Goal: Task Accomplishment & Management: Use online tool/utility

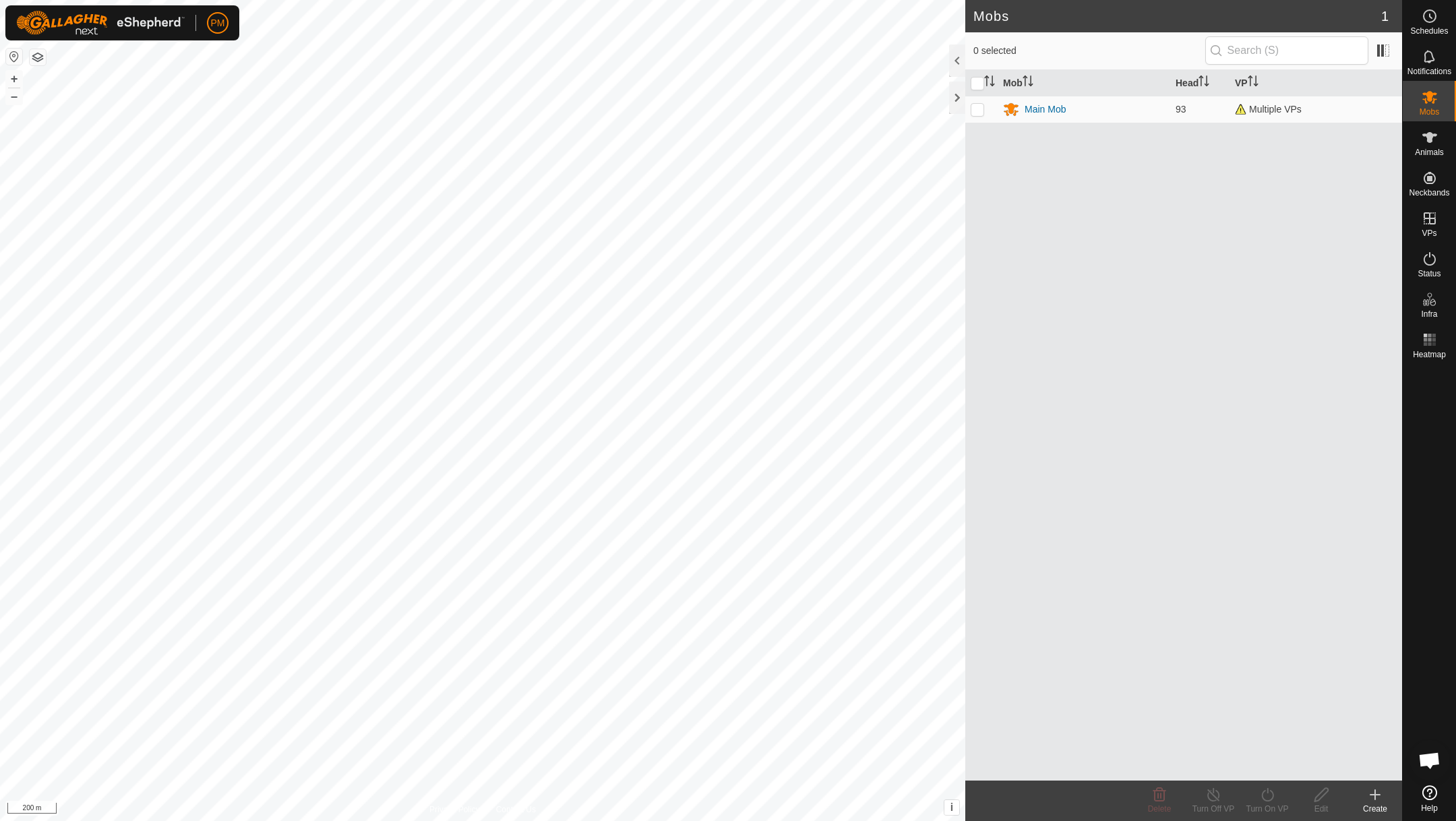
scroll to position [579, 0]
click at [13, 80] on button "+" at bounding box center [14, 78] width 16 height 16
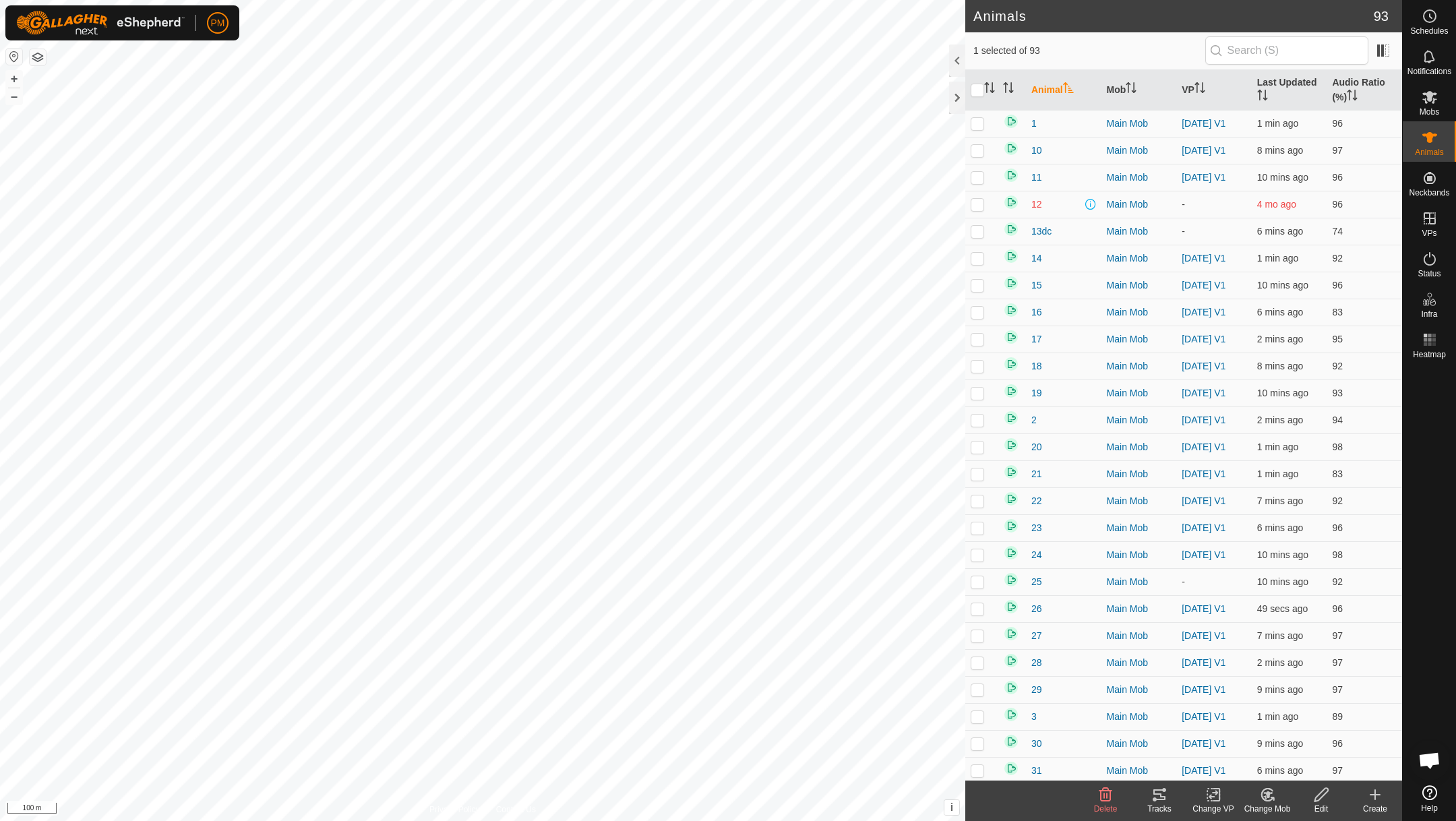
click at [1156, 790] on icon at bounding box center [1159, 794] width 16 height 16
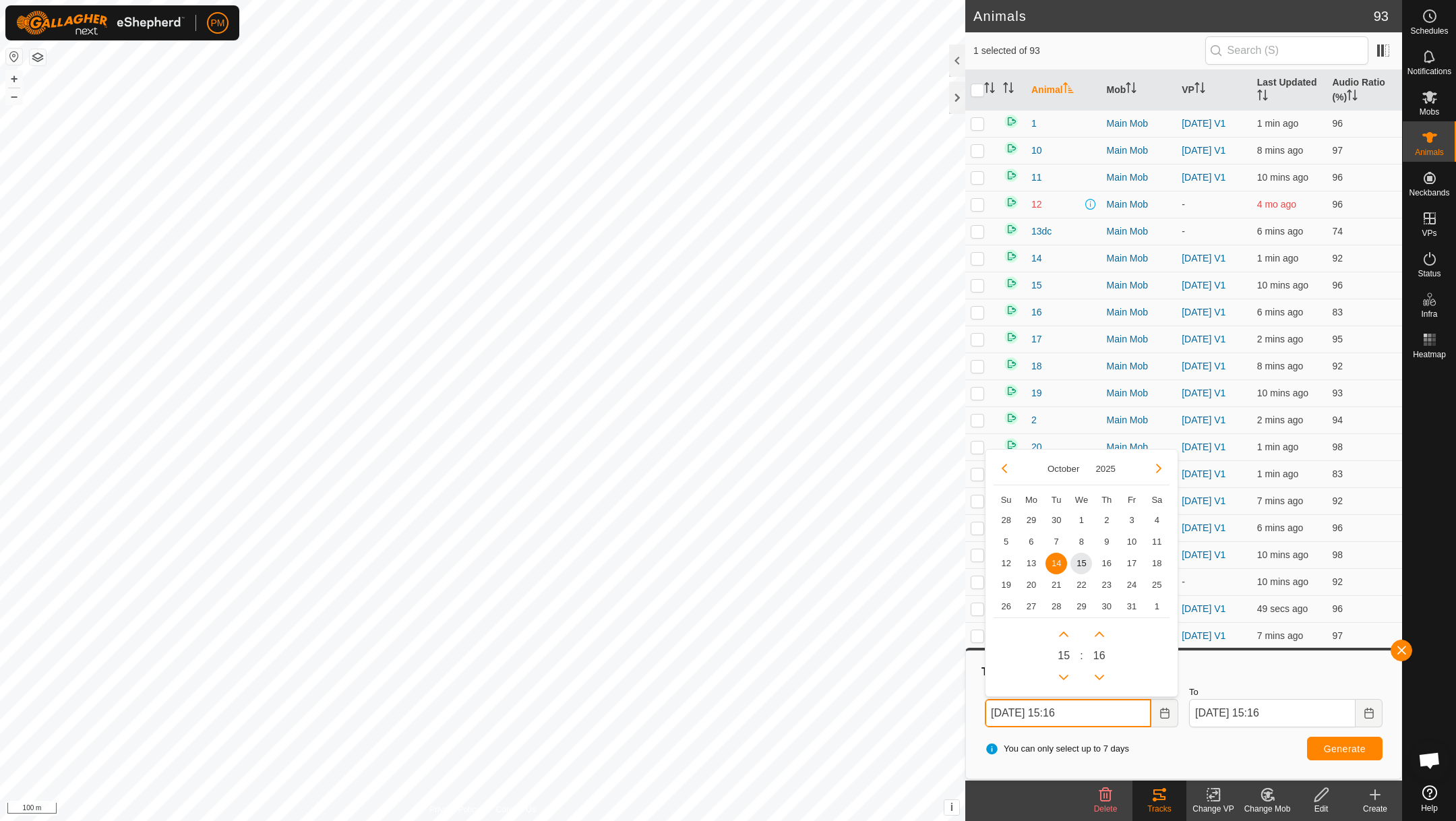
click at [1085, 716] on input "[DATE] 15:16" at bounding box center [1068, 713] width 167 height 28
click at [1082, 558] on span "15" at bounding box center [1081, 563] width 22 height 22
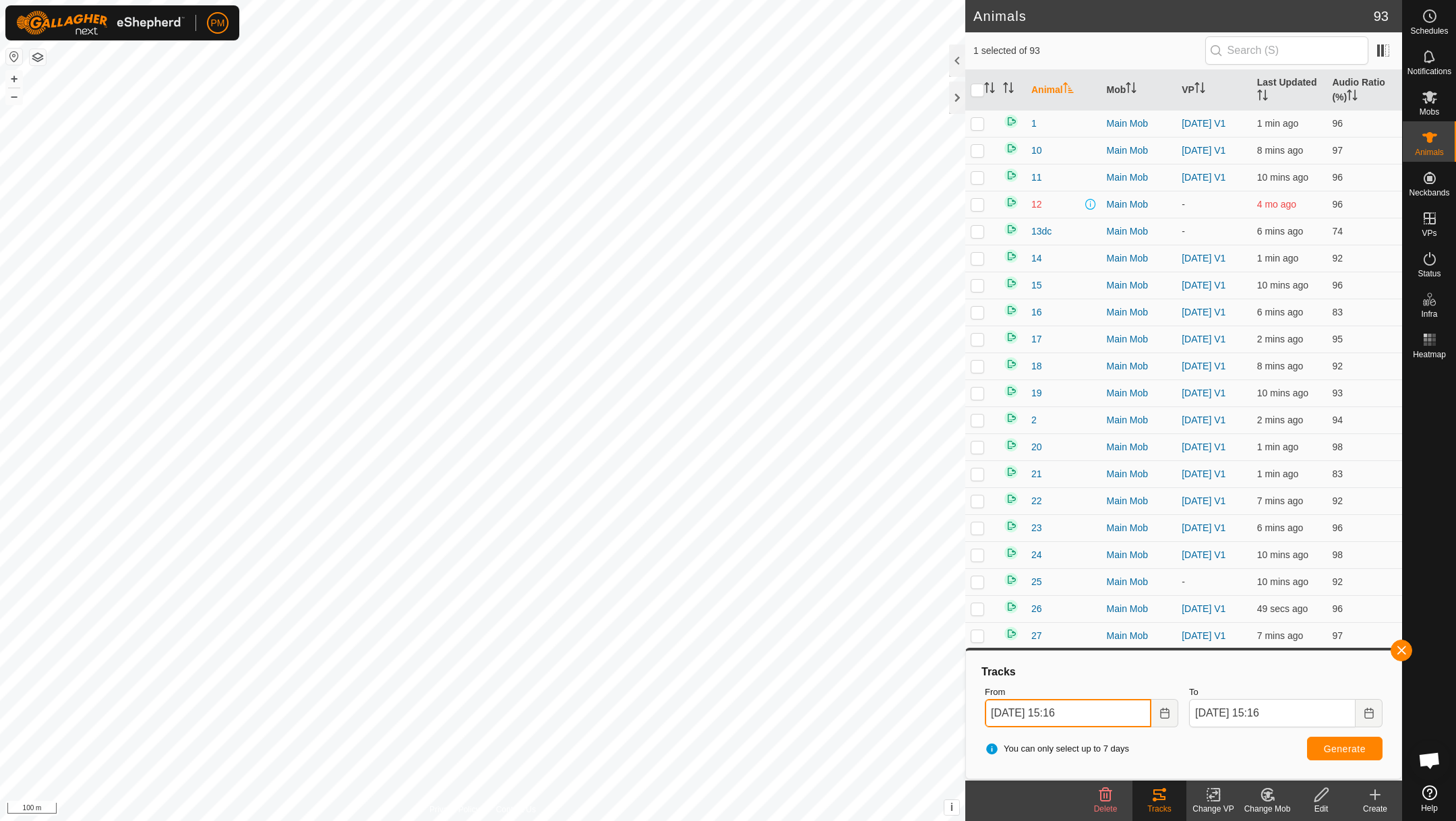
click at [1125, 706] on input "[DATE] 15:16" at bounding box center [1068, 713] width 167 height 28
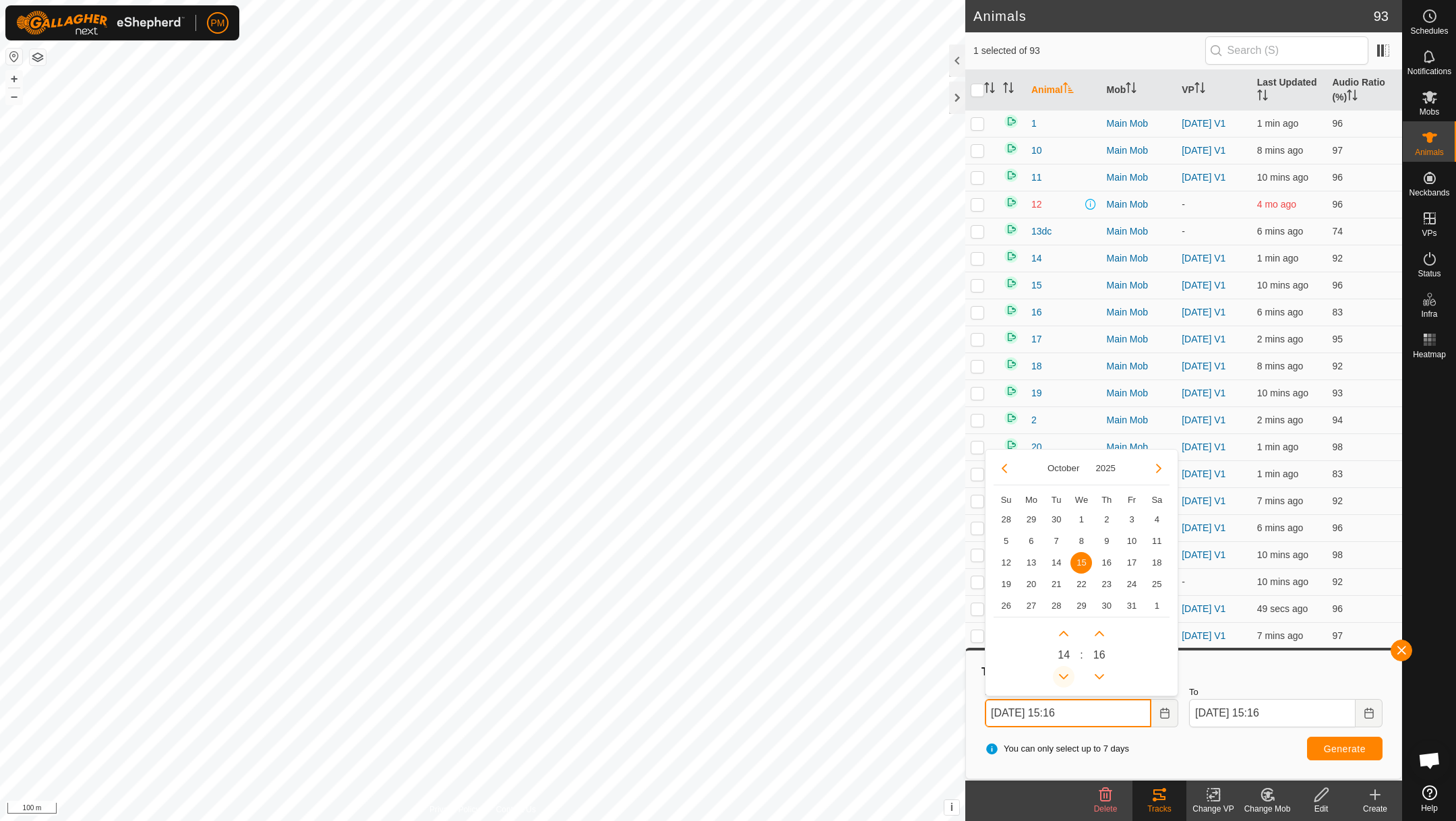
click at [1064, 675] on button "Previous Hour" at bounding box center [1064, 677] width 22 height 22
type input "[DATE] 14:16"
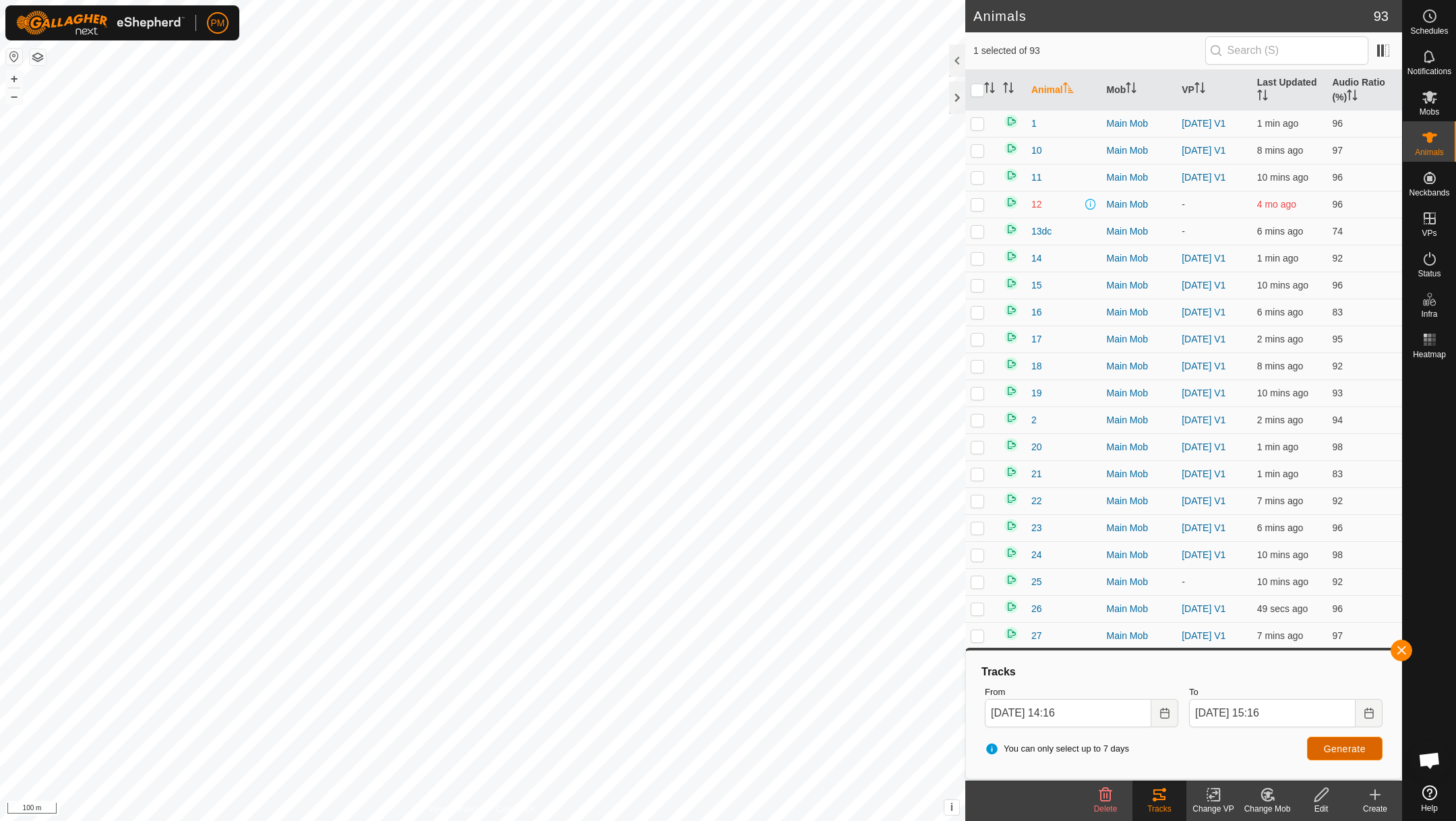
click at [1325, 740] on button "Generate" at bounding box center [1345, 749] width 76 height 24
click at [13, 80] on button "+" at bounding box center [14, 78] width 16 height 16
click at [1402, 649] on button "button" at bounding box center [1401, 650] width 22 height 22
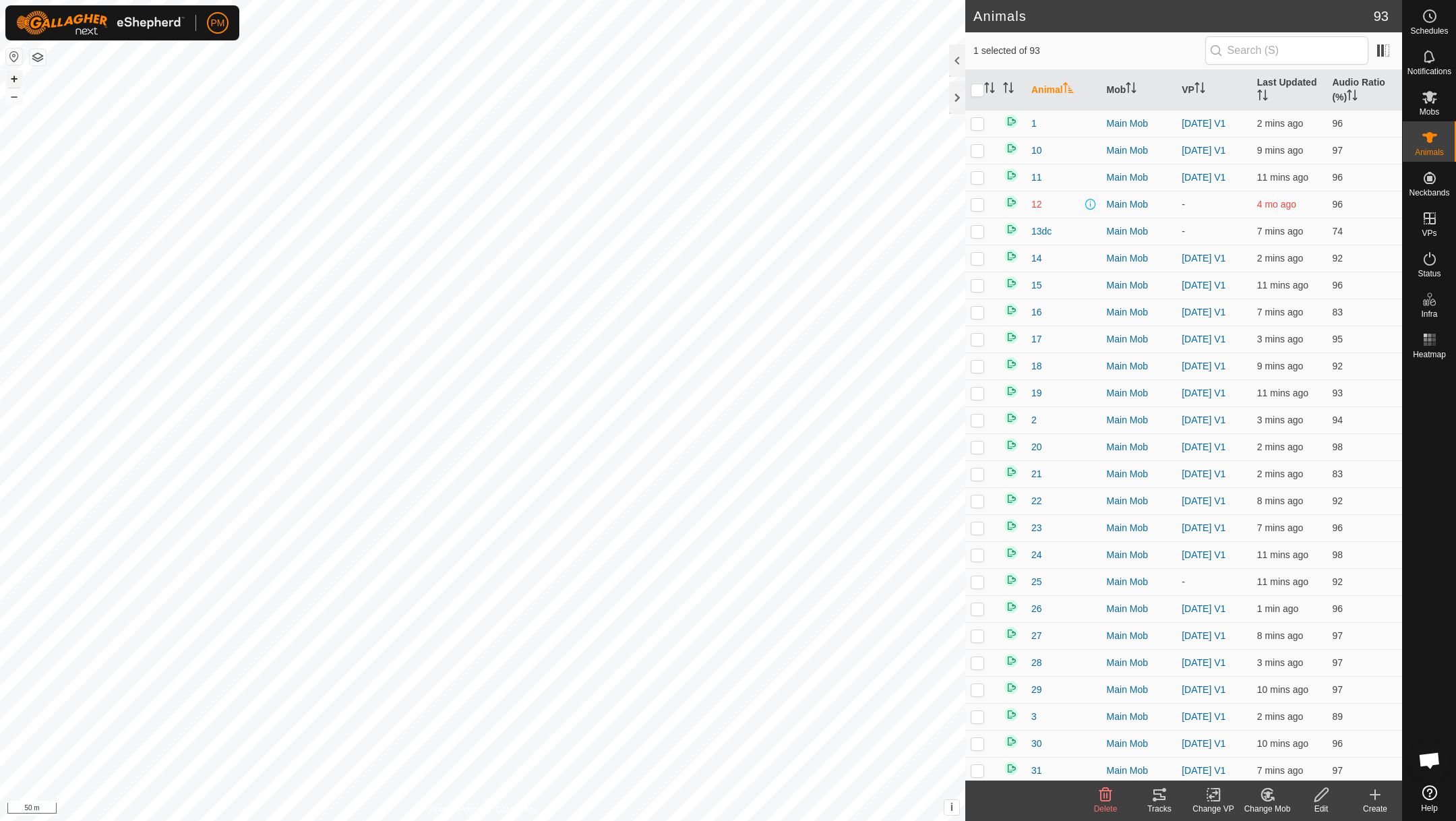
click at [15, 82] on button "+" at bounding box center [14, 78] width 16 height 16
checkbox input "true"
checkbox input "false"
click at [1157, 791] on icon at bounding box center [1159, 794] width 16 height 16
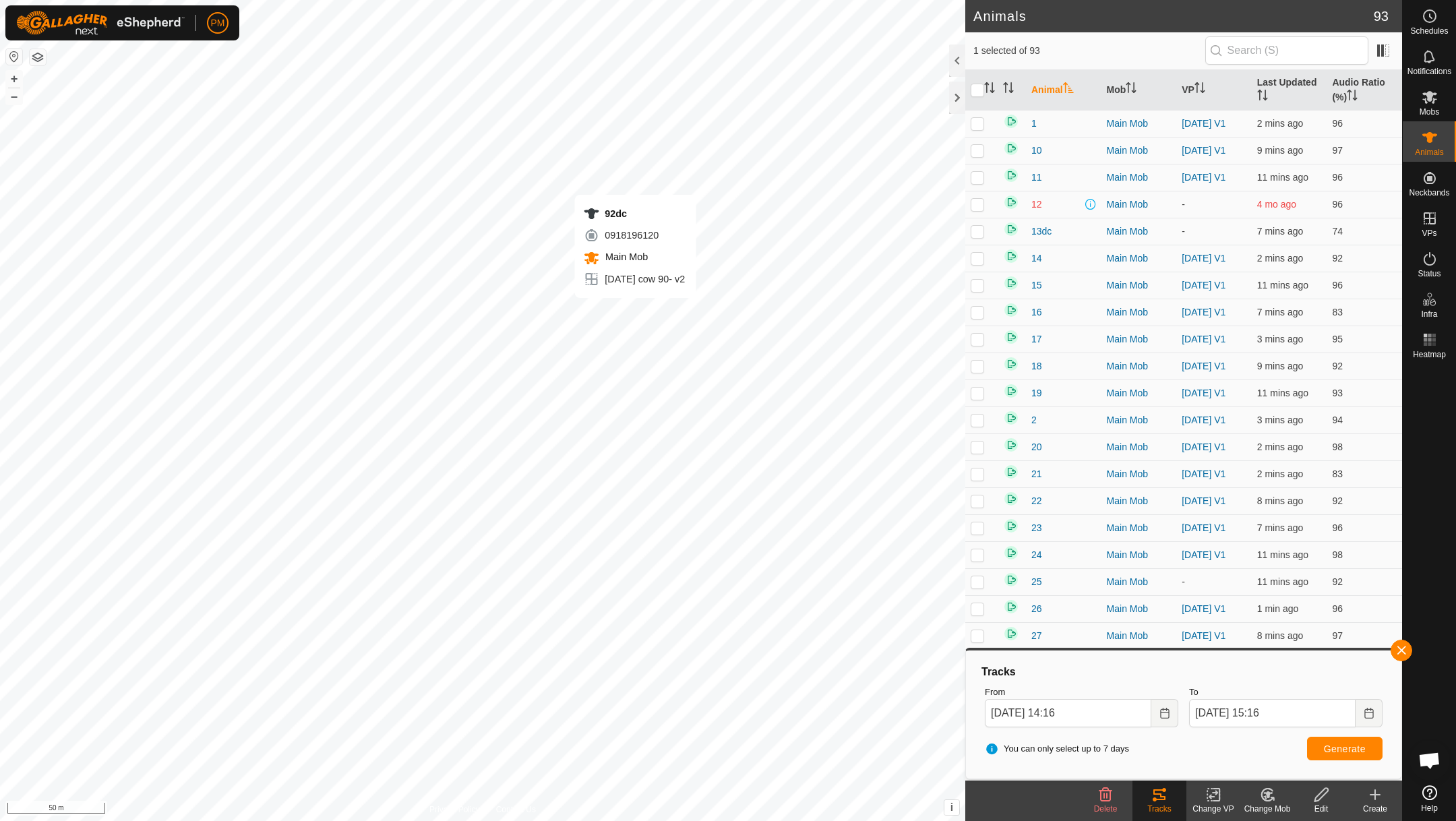
checkbox input "false"
checkbox input "true"
click at [1330, 742] on button "Generate" at bounding box center [1345, 749] width 76 height 24
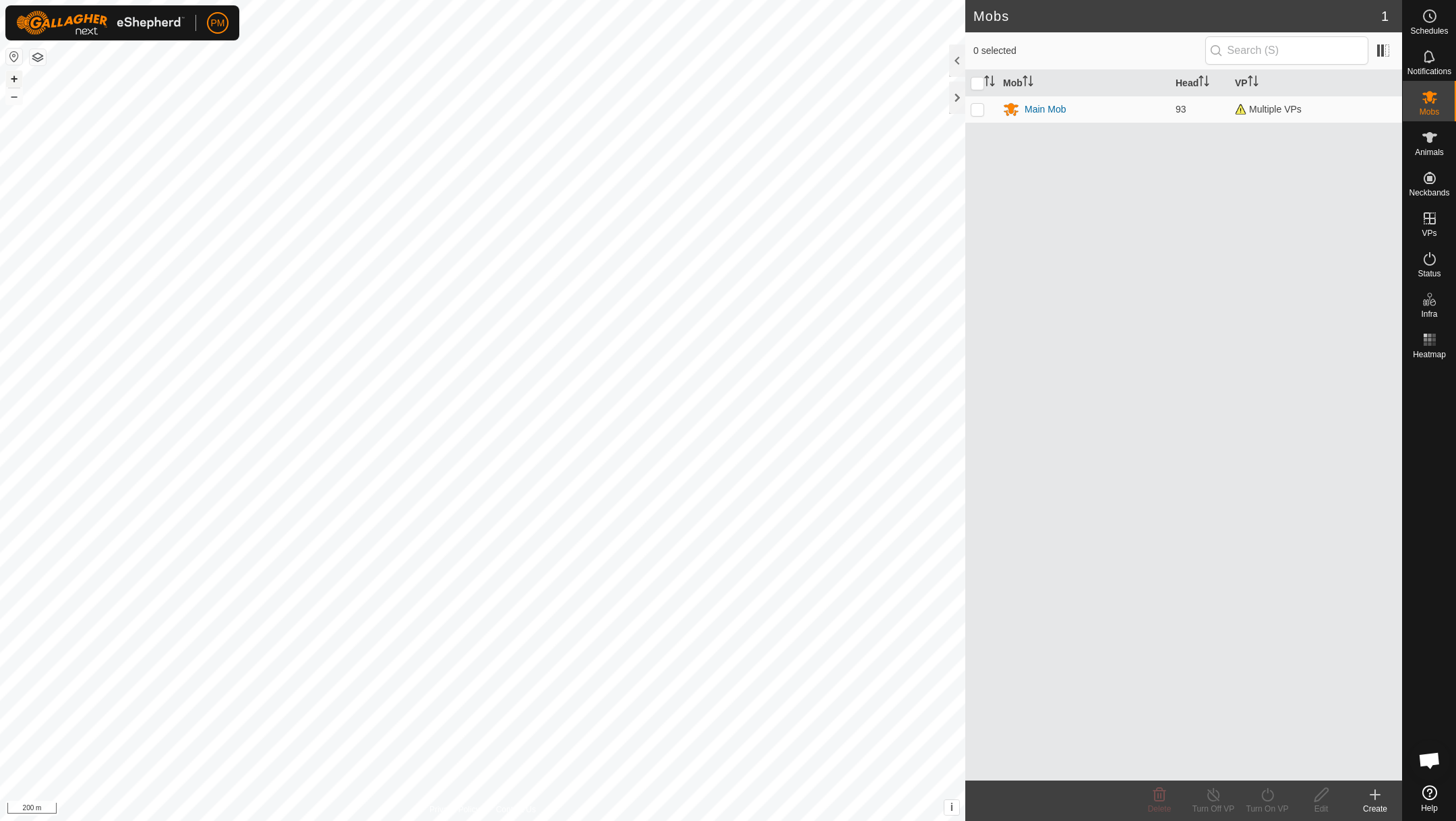
scroll to position [579, 0]
click at [13, 80] on button "+" at bounding box center [14, 78] width 16 height 16
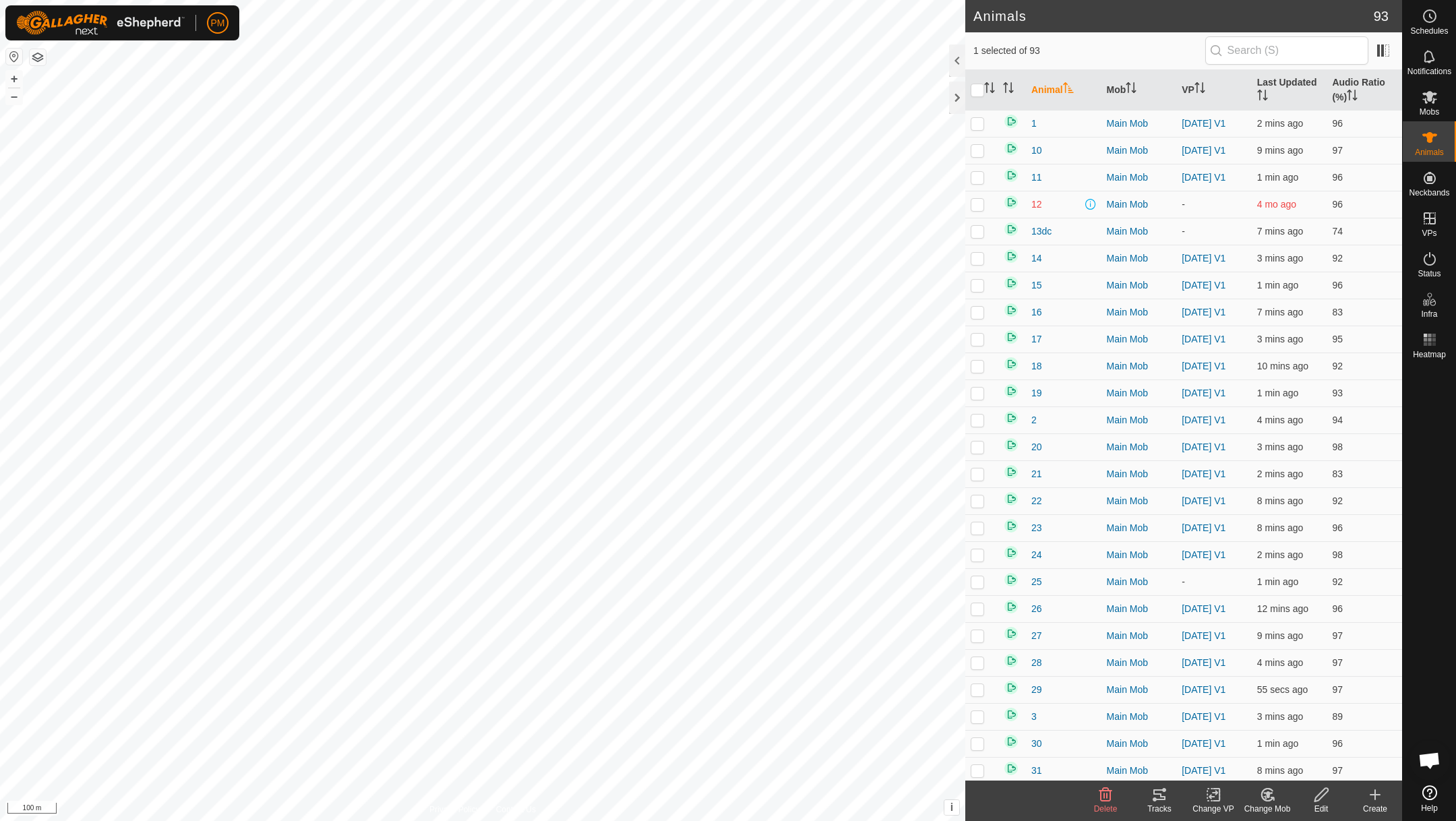
click at [1159, 797] on icon at bounding box center [1159, 794] width 16 height 16
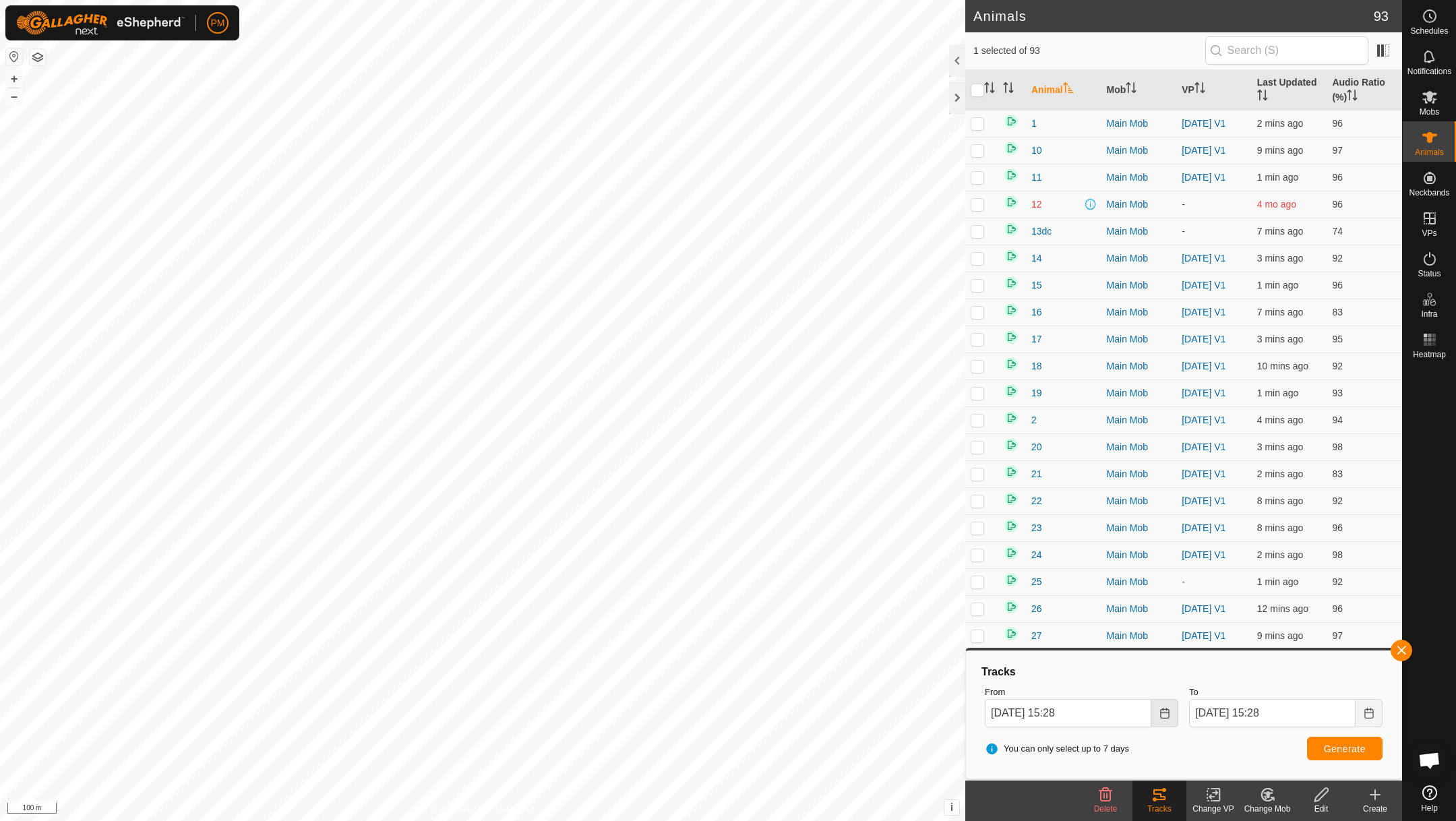
click at [1168, 708] on icon "Choose Date" at bounding box center [1165, 713] width 11 height 11
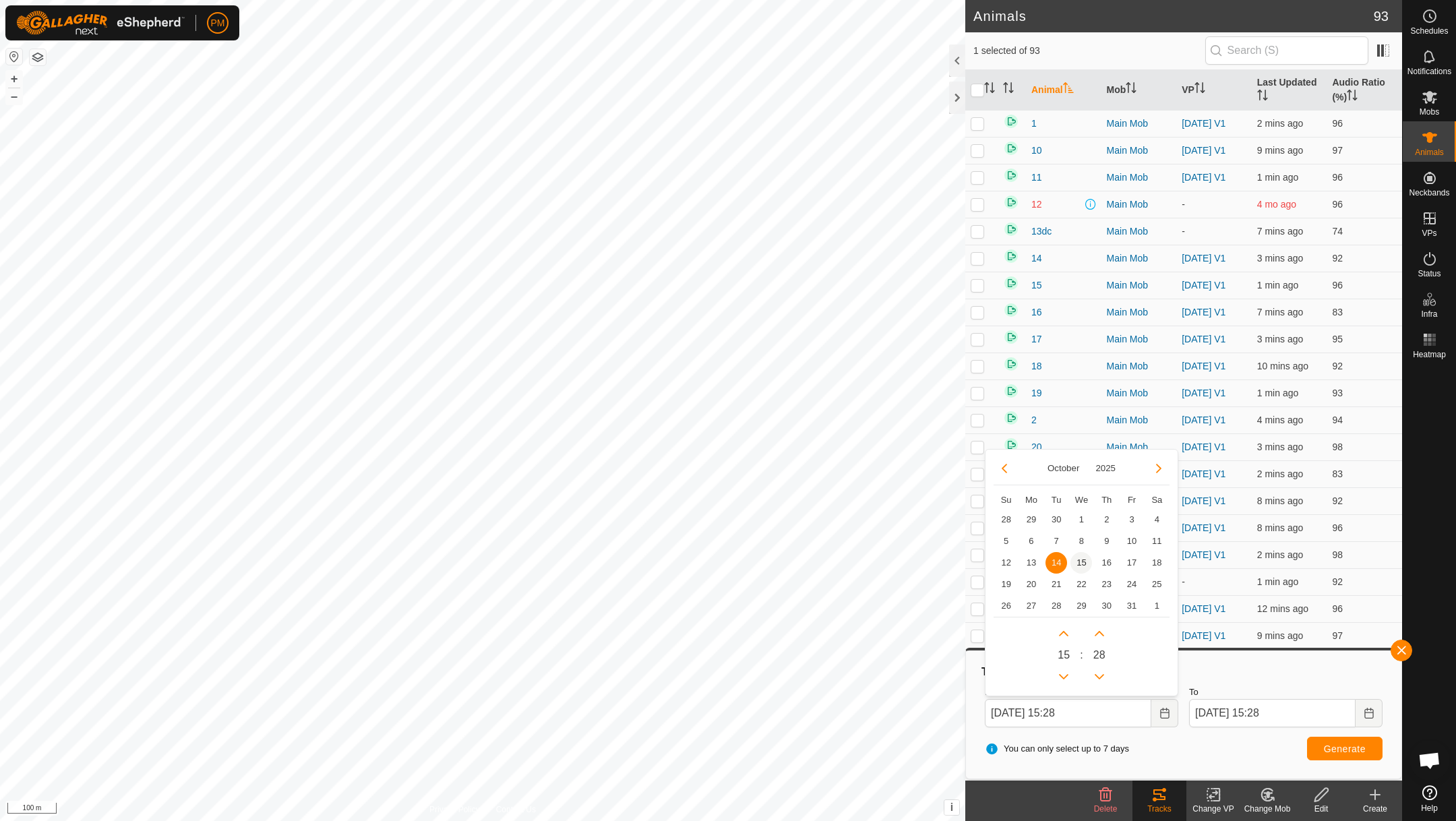
click at [1081, 556] on span "15" at bounding box center [1081, 563] width 22 height 22
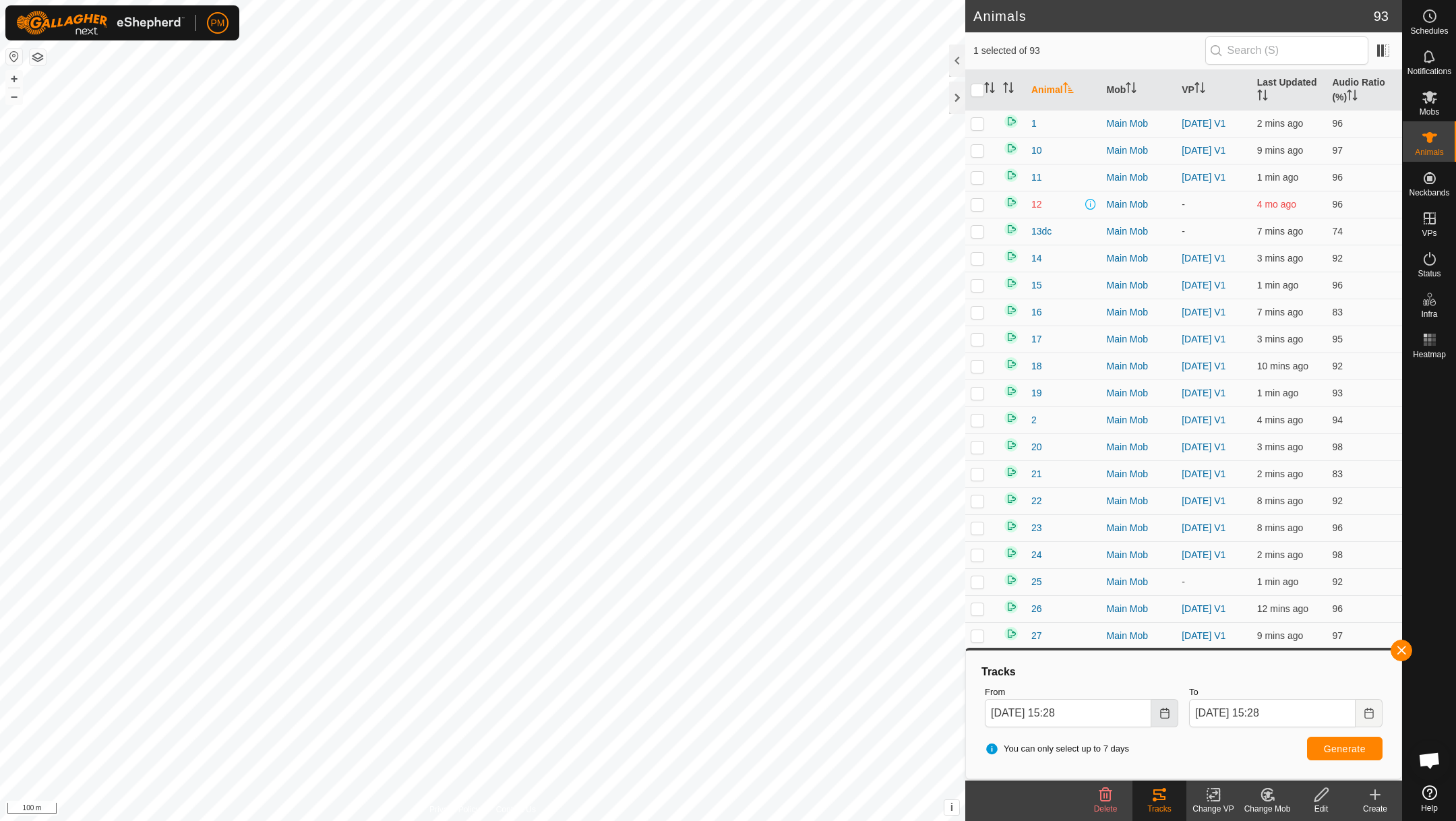
click at [1168, 711] on icon "Choose Date" at bounding box center [1165, 713] width 11 height 11
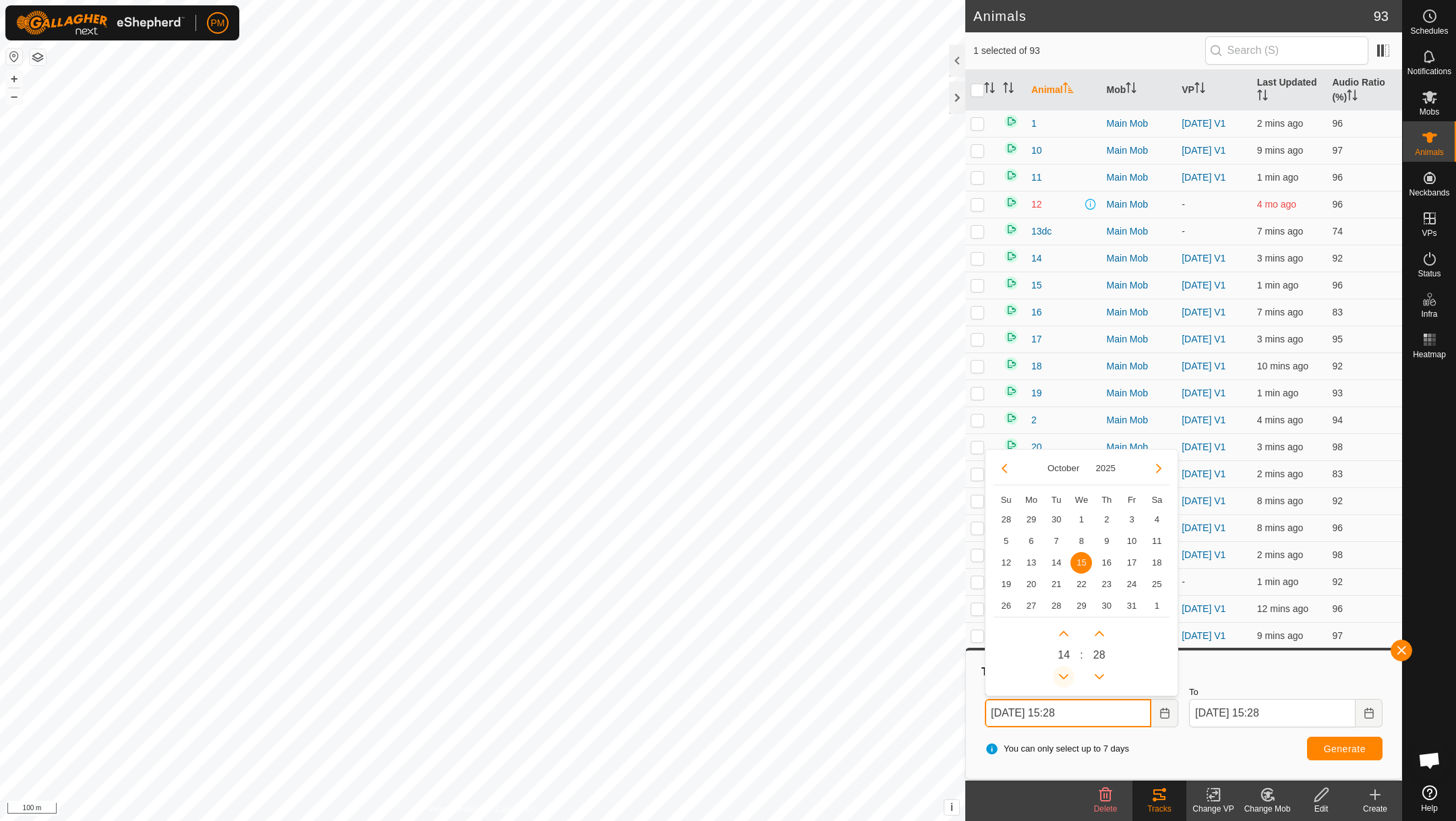
click at [1065, 670] on button "Previous Hour" at bounding box center [1064, 677] width 22 height 22
type input "15 Oct, 2025 14:28"
click at [1337, 749] on span "Generate" at bounding box center [1345, 749] width 42 height 11
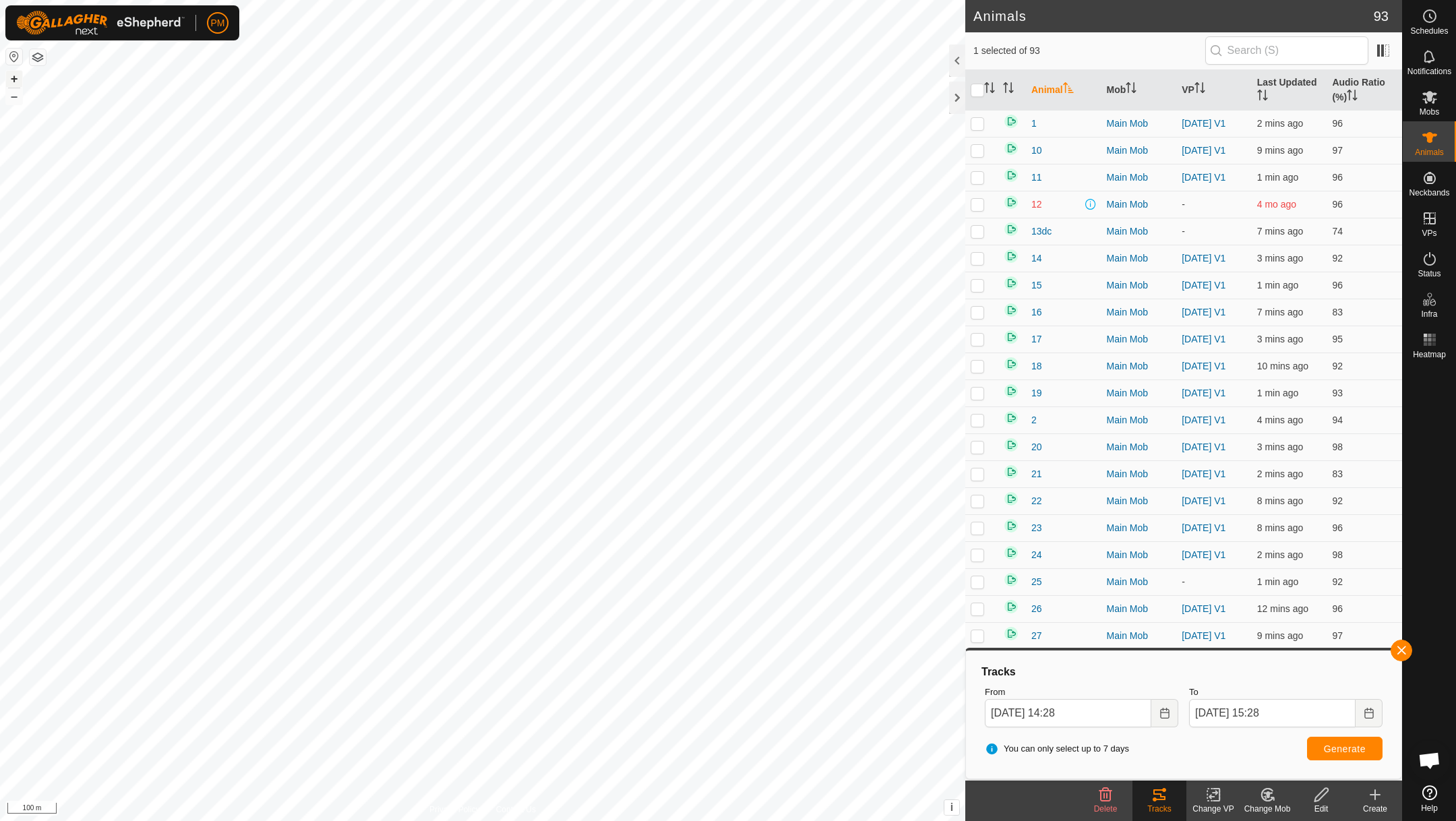
click at [12, 78] on button "+" at bounding box center [14, 78] width 16 height 16
click at [13, 78] on button "+" at bounding box center [14, 78] width 16 height 16
click at [16, 98] on button "–" at bounding box center [14, 96] width 16 height 16
click at [16, 99] on button "–" at bounding box center [14, 96] width 16 height 16
